Goal: Find specific page/section: Find specific page/section

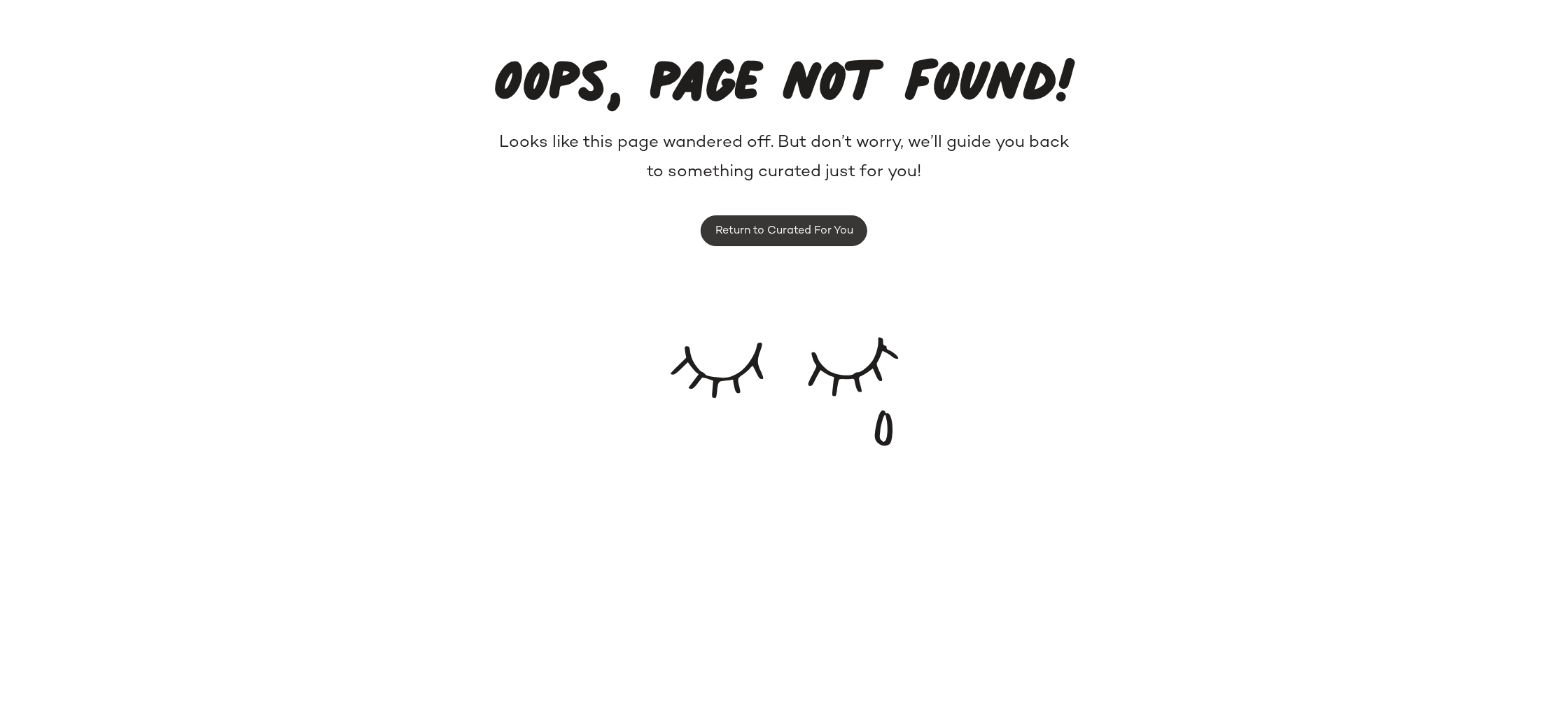
click at [784, 231] on span "Return to Curated For You" at bounding box center [784, 231] width 138 height 13
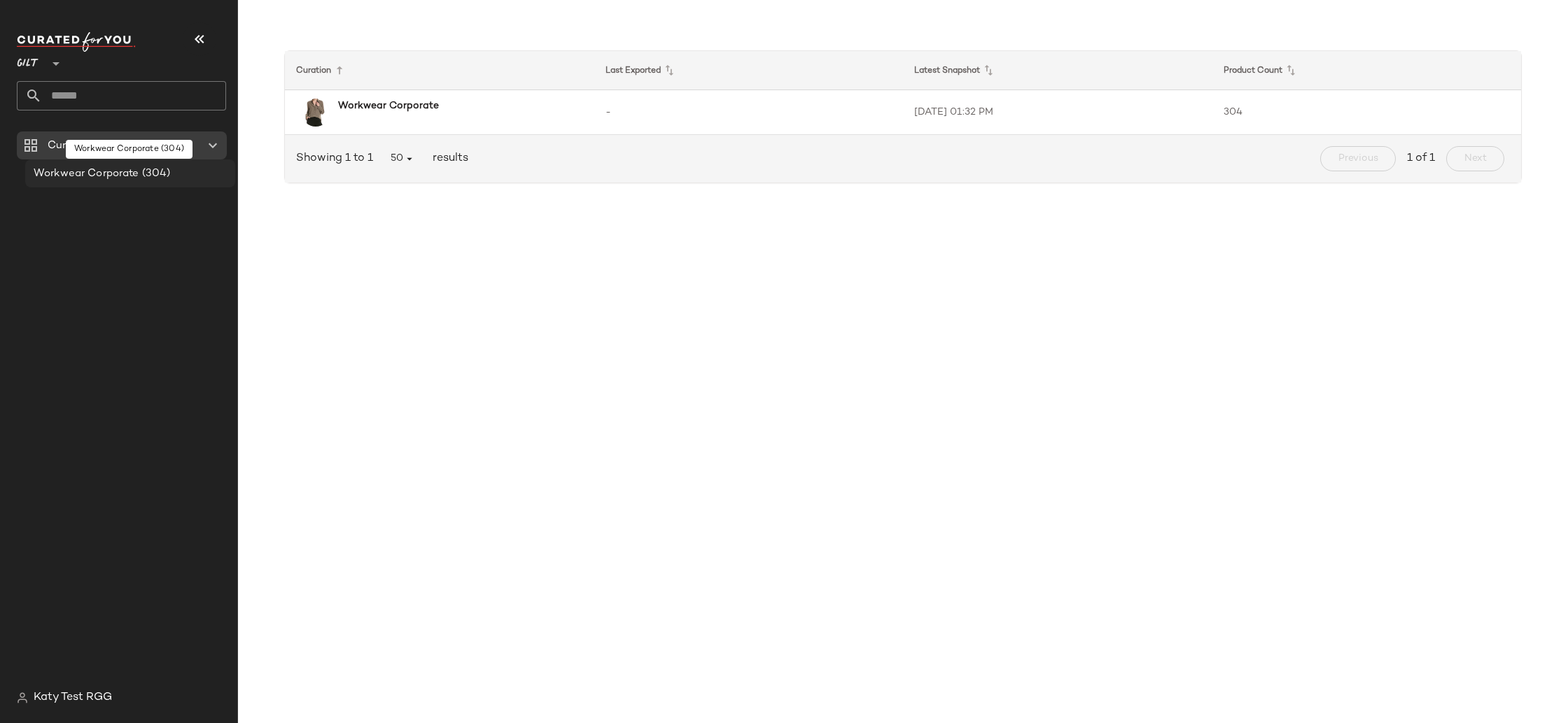
click at [79, 173] on span "Workwear Corporate" at bounding box center [86, 173] width 106 height 16
